Goal: Task Accomplishment & Management: Complete application form

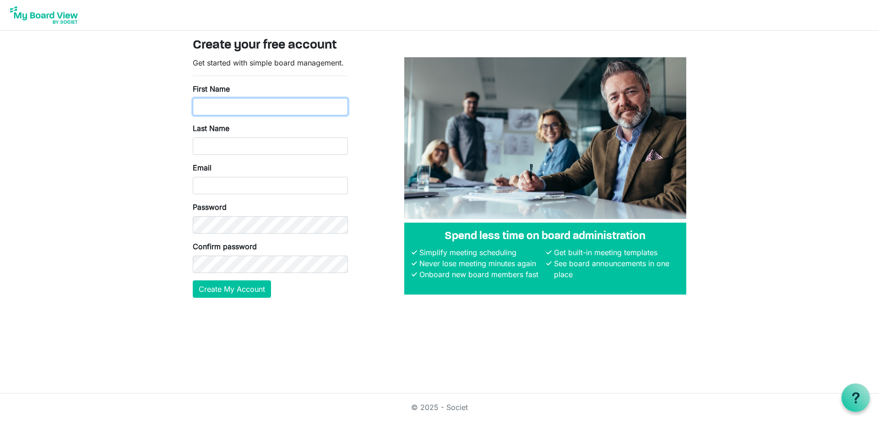
click at [277, 105] on input "First Name" at bounding box center [270, 106] width 155 height 17
type input "[PERSON_NAME]"
type input "Pilgrim"
click at [245, 197] on form "Get started with simple board management. First Name [PERSON_NAME] Last Name [G…" at bounding box center [270, 177] width 155 height 240
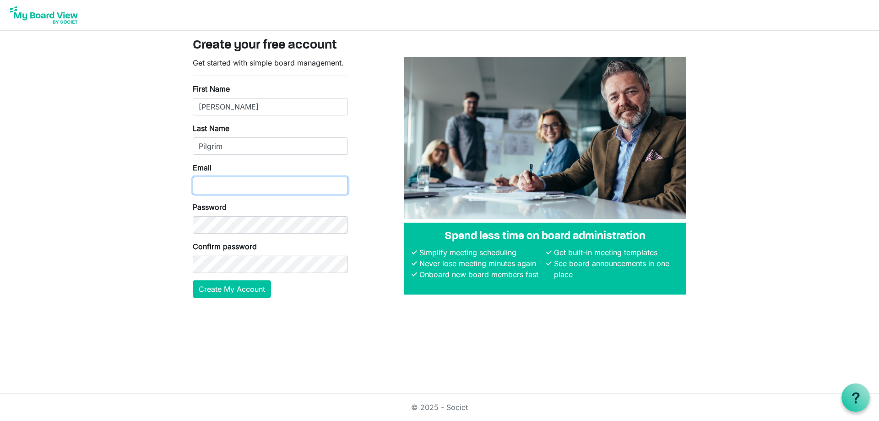
click at [243, 193] on input "Email" at bounding box center [270, 185] width 155 height 17
type input "[PERSON_NAME][EMAIL_ADDRESS][DOMAIN_NAME]"
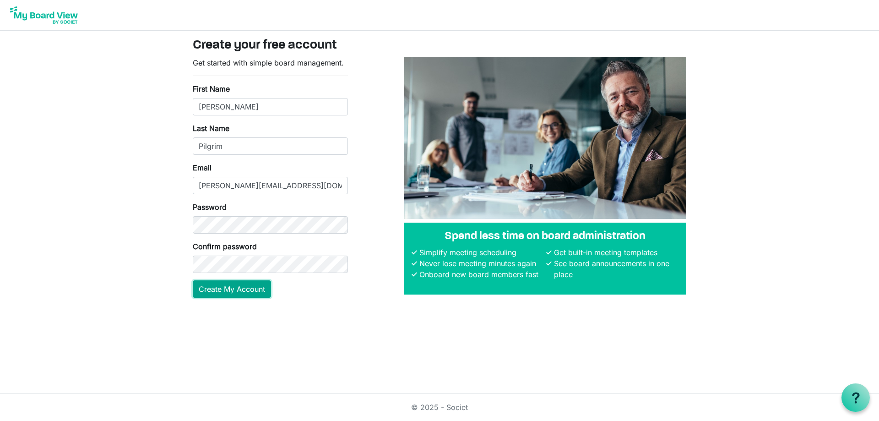
click at [211, 289] on button "Create My Account" at bounding box center [232, 288] width 78 height 17
